Goal: Complete application form

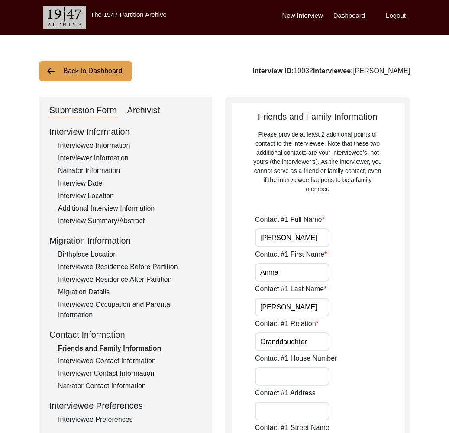
click at [108, 64] on button "Back to Dashboard" at bounding box center [85, 71] width 93 height 21
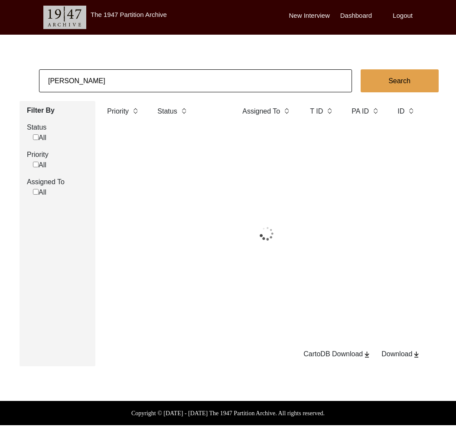
click at [121, 79] on input "[PERSON_NAME]" at bounding box center [195, 80] width 313 height 23
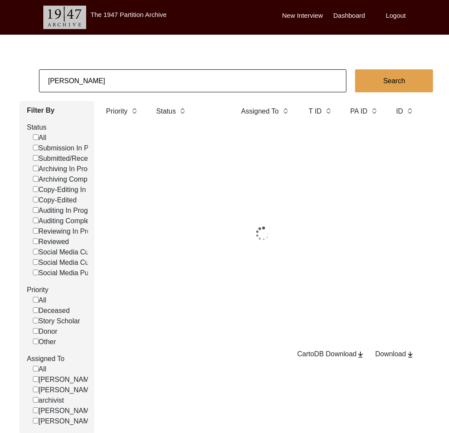
click at [121, 79] on input "[PERSON_NAME]" at bounding box center [192, 80] width 307 height 23
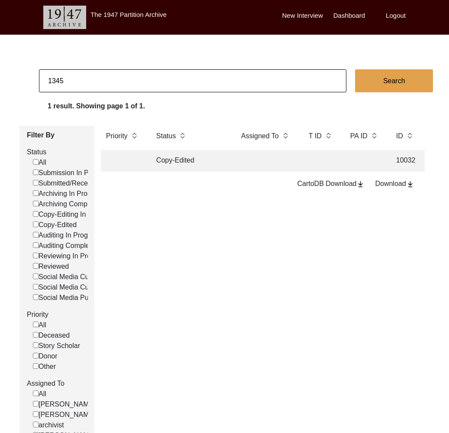
type input "1345"
checkbox input "false"
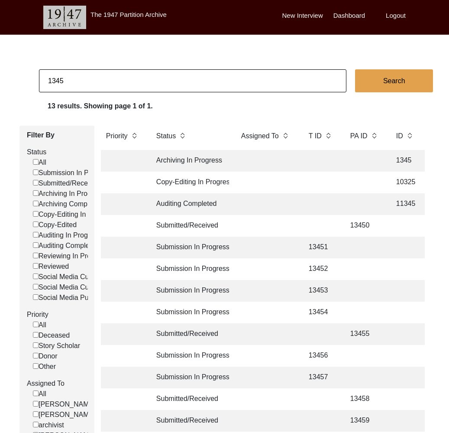
drag, startPoint x: 54, startPoint y: 82, endPoint x: 62, endPoint y: 88, distance: 10.6
click at [54, 82] on input "1345" at bounding box center [192, 80] width 307 height 23
click at [55, 81] on input "1345" at bounding box center [192, 80] width 307 height 23
type input "13145"
checkbox input "false"
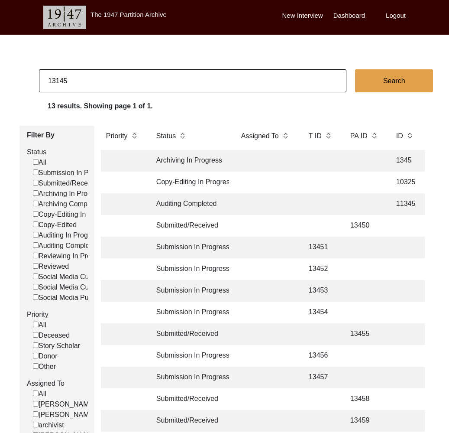
checkbox input "false"
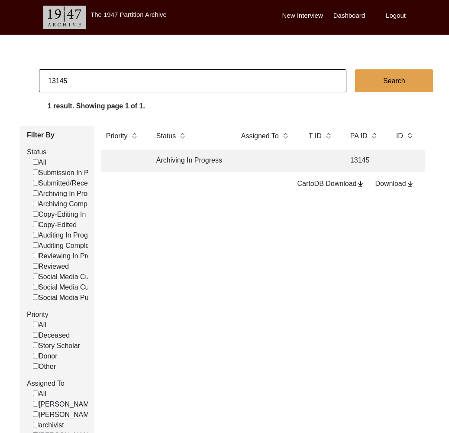
click at [194, 164] on td "Archiving In Progress" at bounding box center [190, 161] width 78 height 22
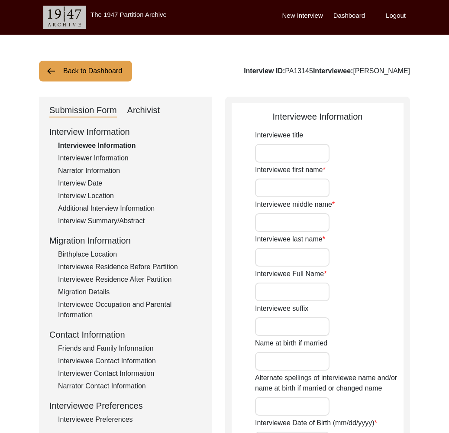
type input "Mrs"
type input "[PERSON_NAME]"
type input "-"
type input "[PERSON_NAME]"
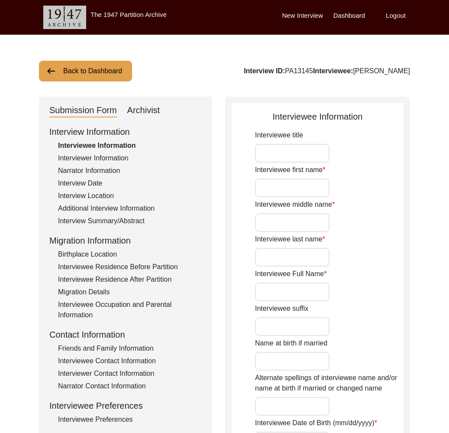
type input "[DATE]"
type input "77"
type input "[DEMOGRAPHIC_DATA]"
click at [163, 116] on div "Submission Form Archivist" at bounding box center [125, 111] width 152 height 14
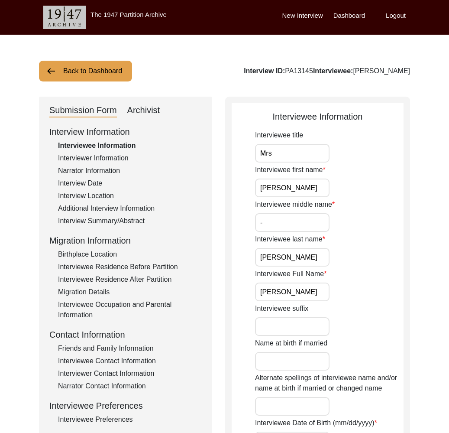
click at [143, 104] on div "Archivist" at bounding box center [143, 111] width 33 height 14
select select "Archiving In Progress"
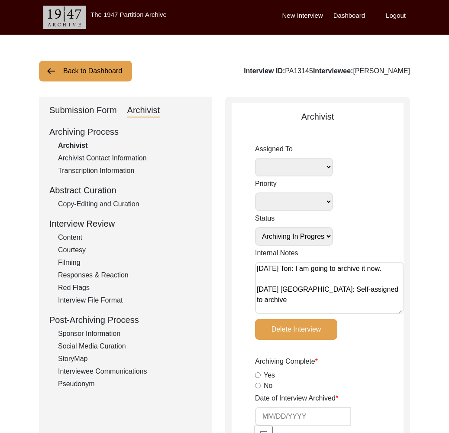
drag, startPoint x: 98, startPoint y: 71, endPoint x: 103, endPoint y: 72, distance: 5.1
click at [103, 72] on button "Back to Dashboard" at bounding box center [85, 71] width 93 height 21
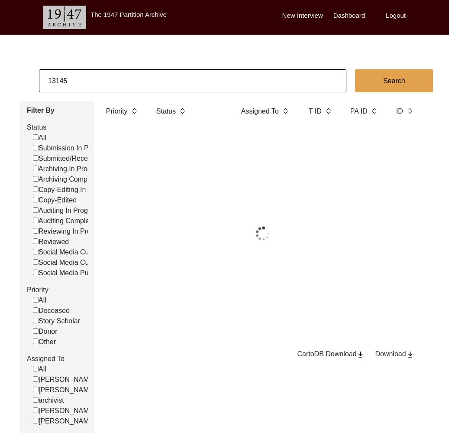
click at [124, 83] on input "13145" at bounding box center [192, 80] width 307 height 23
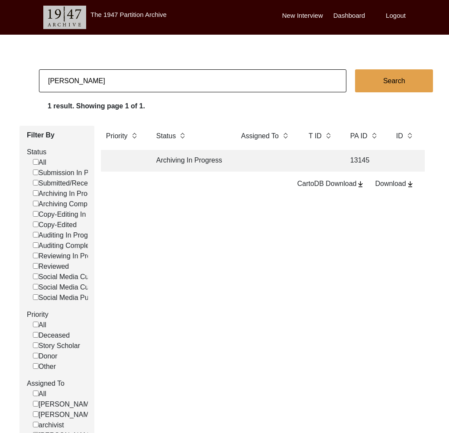
type input "[PERSON_NAME]"
checkbox input "false"
click at [182, 163] on td "Copy-Edited" at bounding box center [190, 161] width 78 height 22
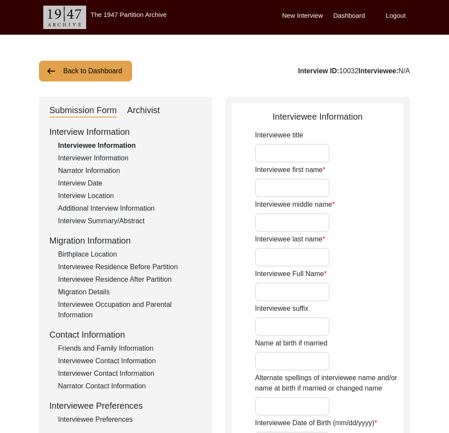
type input "[PERSON_NAME]"
type input "Bano"
type input "[PERSON_NAME]"
type input "[DATE]"
type input "86"
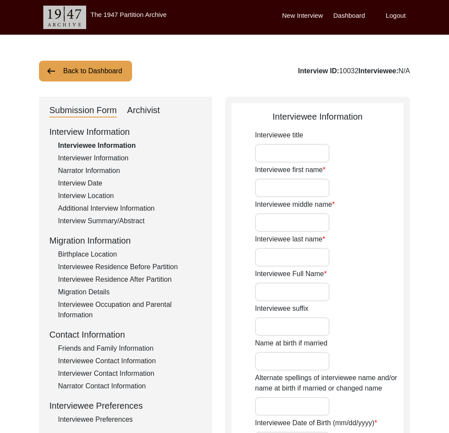
type input "[DEMOGRAPHIC_DATA]"
type input "Punjabi, Urdu"
type input "[DEMOGRAPHIC_DATA]"
click at [322, 68] on div "Interview ID: 10032 Interviewee: [PERSON_NAME]" at bounding box center [331, 71] width 158 height 10
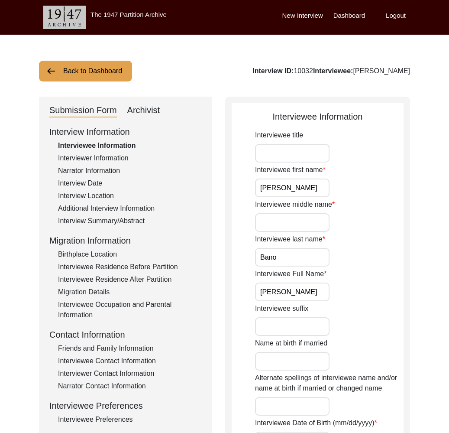
copy div "10032"
click at [148, 113] on div "Archivist" at bounding box center [143, 111] width 33 height 14
select select "Copy-Edited"
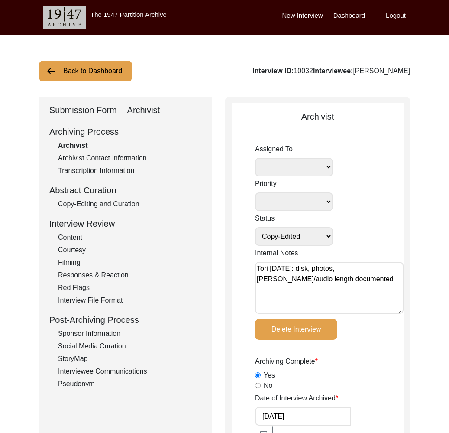
click at [88, 79] on button "Back to Dashboard" at bounding box center [85, 71] width 93 height 21
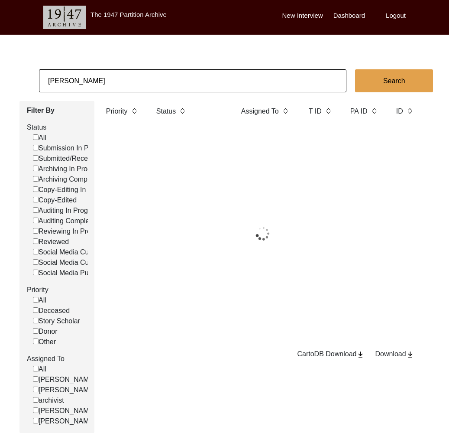
click at [88, 79] on input "[PERSON_NAME]" at bounding box center [192, 80] width 307 height 23
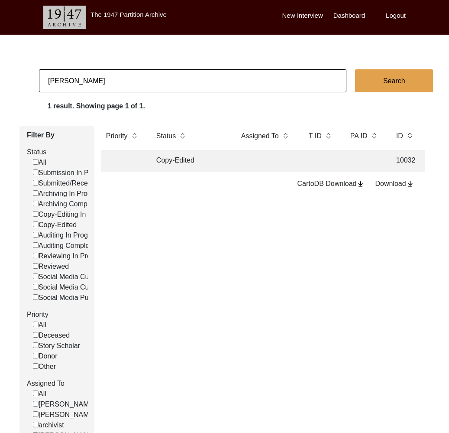
type input "[PERSON_NAME]"
checkbox input "false"
click at [202, 163] on td "Copy-Edited" at bounding box center [190, 161] width 78 height 22
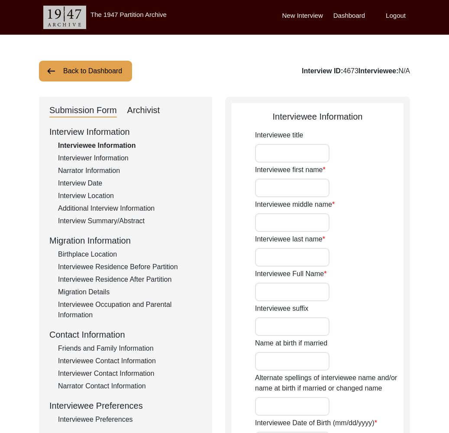
type input "Mr."
type input "[PERSON_NAME]"
type input "Chawla"
type input "[PERSON_NAME]"
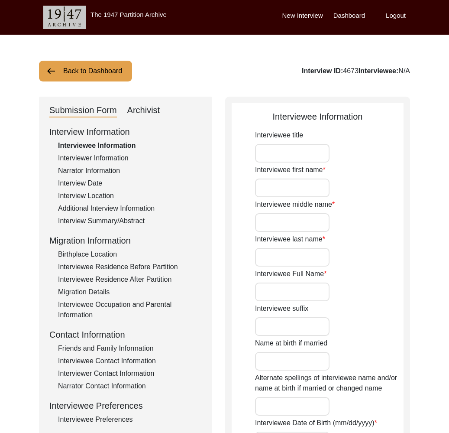
type input "[DATE]"
type input "80"
type input "[DEMOGRAPHIC_DATA]"
type input "Punjabi"
type input "[DEMOGRAPHIC_DATA]"
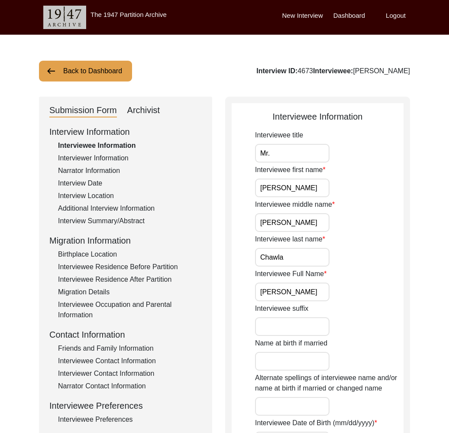
click at [129, 347] on div "Friends and Family Information" at bounding box center [130, 348] width 144 height 10
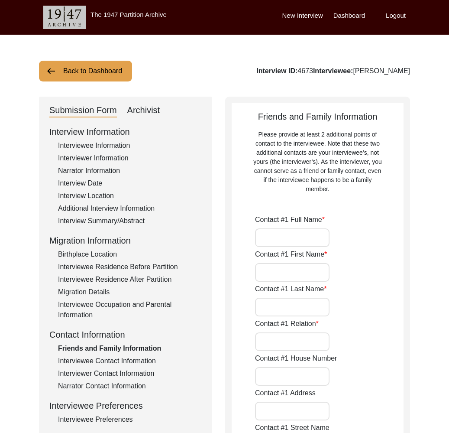
type input "[PERSON_NAME]"
type input "Chawla"
type input "Son"
type input "[STREET_ADDRESS]"
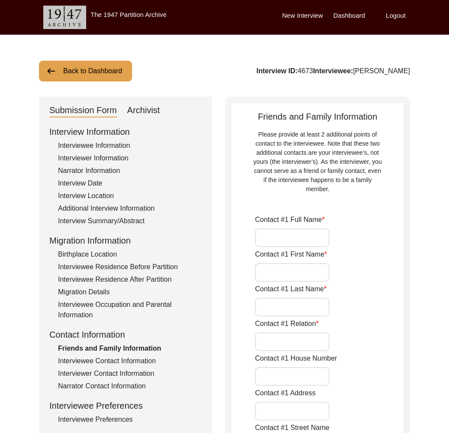
type input "Rohtak"
type input "Rohtak District"
type input "Haryana"
type input "124001"
type input "[GEOGRAPHIC_DATA]"
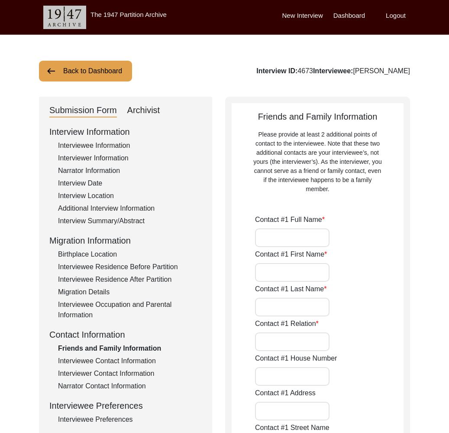
type input "[PHONE_NUMBER]"
type input "N/A"
type input "[PERSON_NAME]"
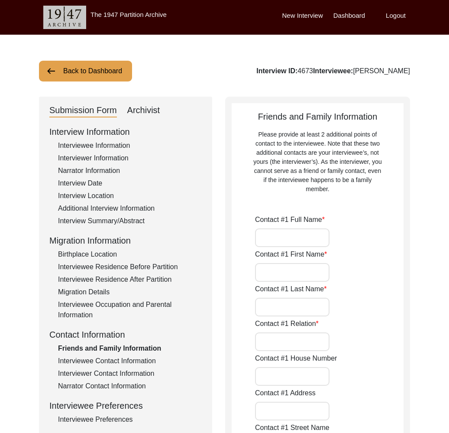
type input "Friend"
type input "[STREET_ADDRESS]"
type input "Rohtak"
type input "Rohtak District"
type input "Haryana"
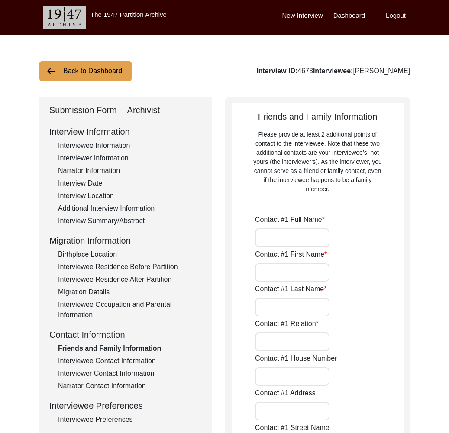
type input "124001"
type input "[GEOGRAPHIC_DATA]"
type input "[PHONE_NUMBER]"
type input "[EMAIL_ADDRESS][DOMAIN_NAME]"
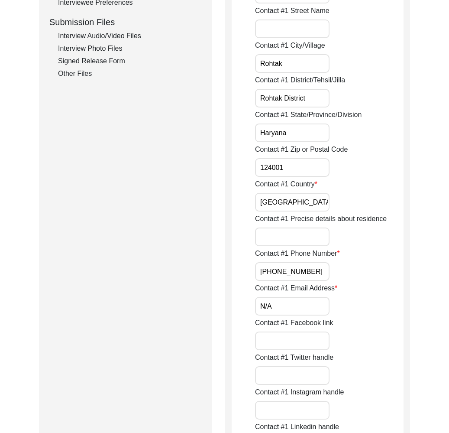
scroll to position [317, 0]
